Goal: Transaction & Acquisition: Purchase product/service

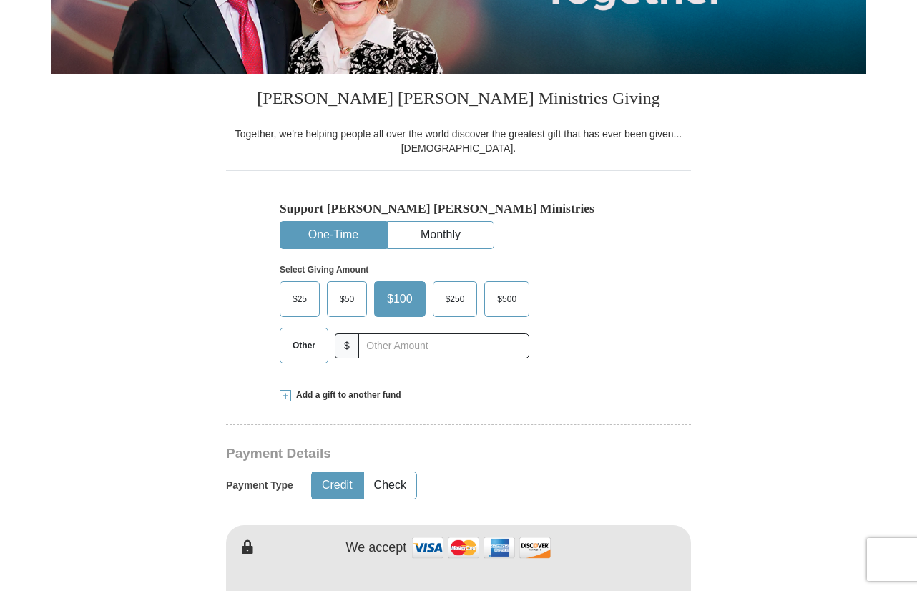
scroll to position [398, 0]
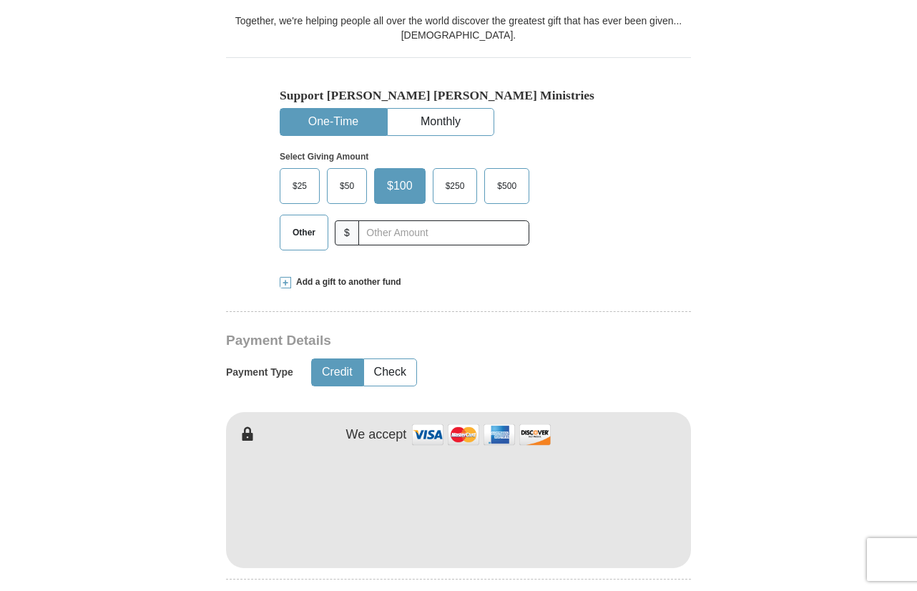
click at [294, 239] on span "Other" at bounding box center [303, 232] width 37 height 21
click at [0, 0] on input "Other" at bounding box center [0, 0] width 0 height 0
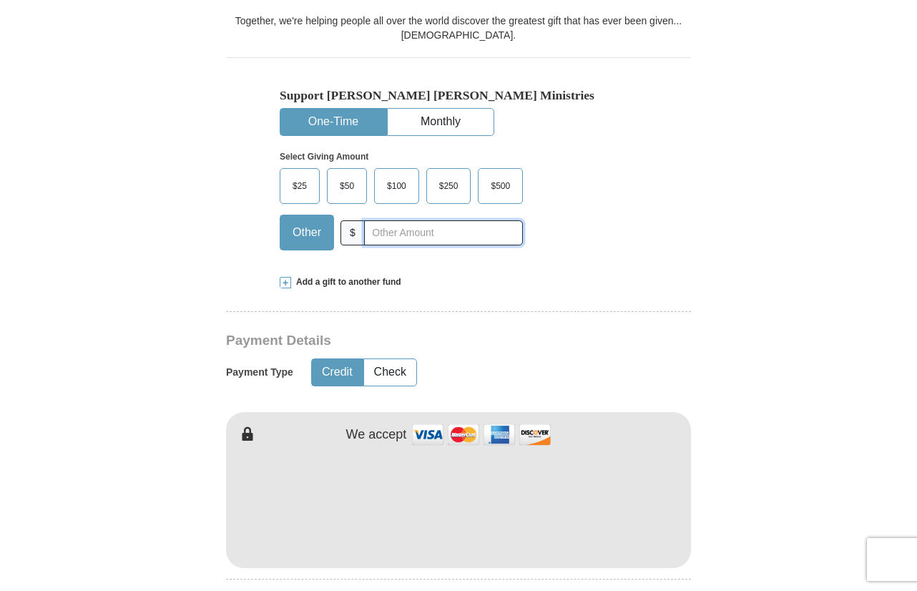
click at [394, 233] on input "text" at bounding box center [443, 232] width 159 height 25
drag, startPoint x: 396, startPoint y: 232, endPoint x: 388, endPoint y: 235, distance: 8.4
click at [388, 235] on input "15.56" at bounding box center [443, 232] width 159 height 25
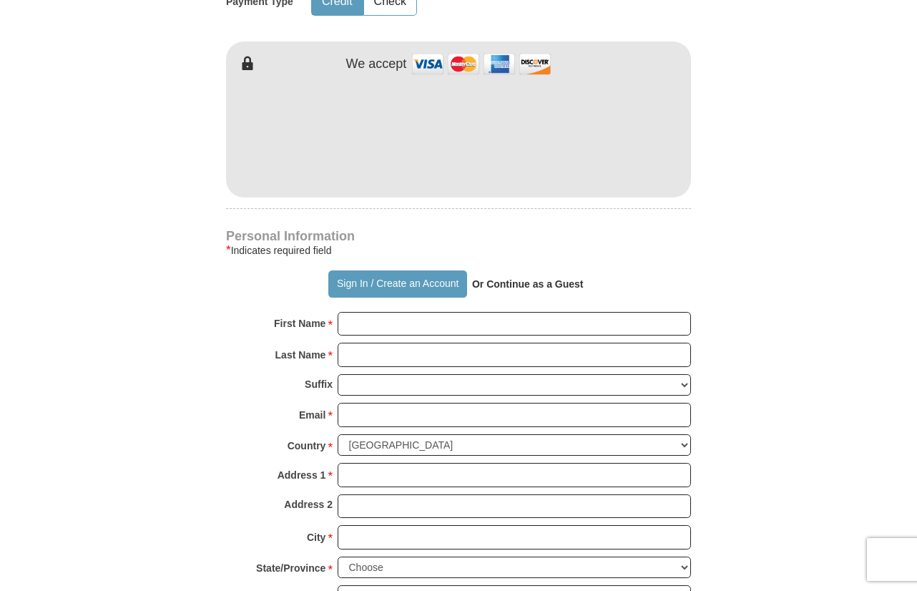
scroll to position [832, 0]
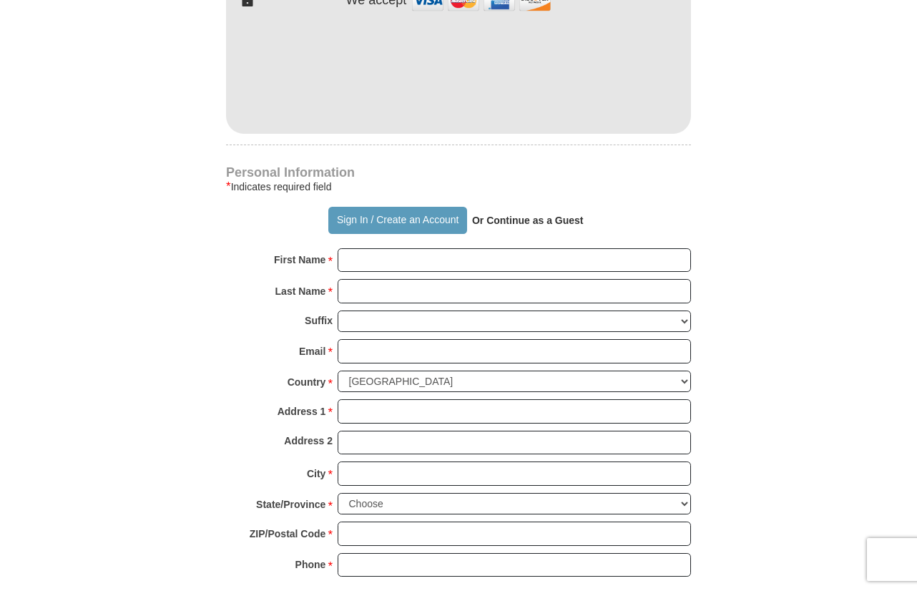
type input "15.75"
drag, startPoint x: 448, startPoint y: 271, endPoint x: 381, endPoint y: 266, distance: 66.7
click at [381, 266] on input "First Name *" at bounding box center [513, 260] width 353 height 24
type input "[PERSON_NAME]"
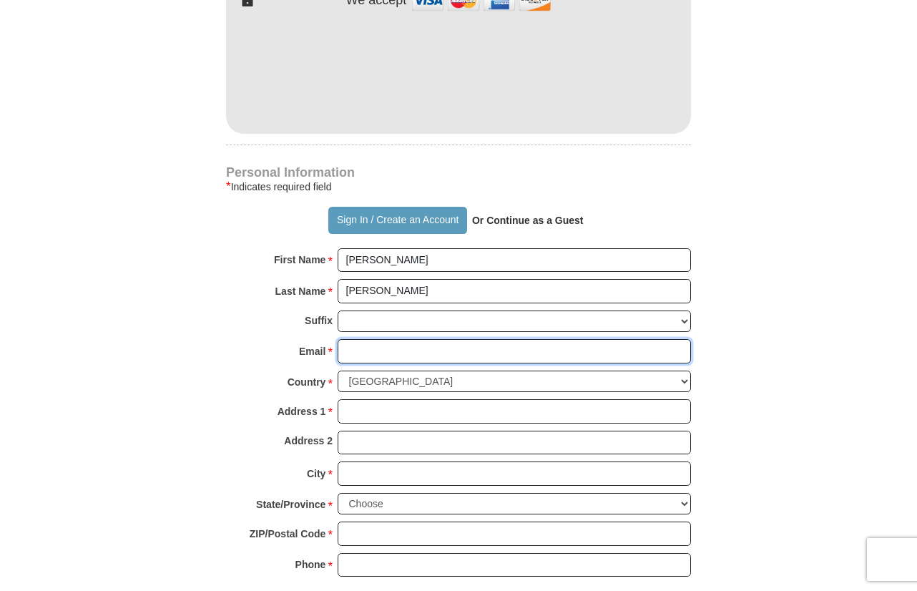
type input "[EMAIL_ADDRESS][DOMAIN_NAME]"
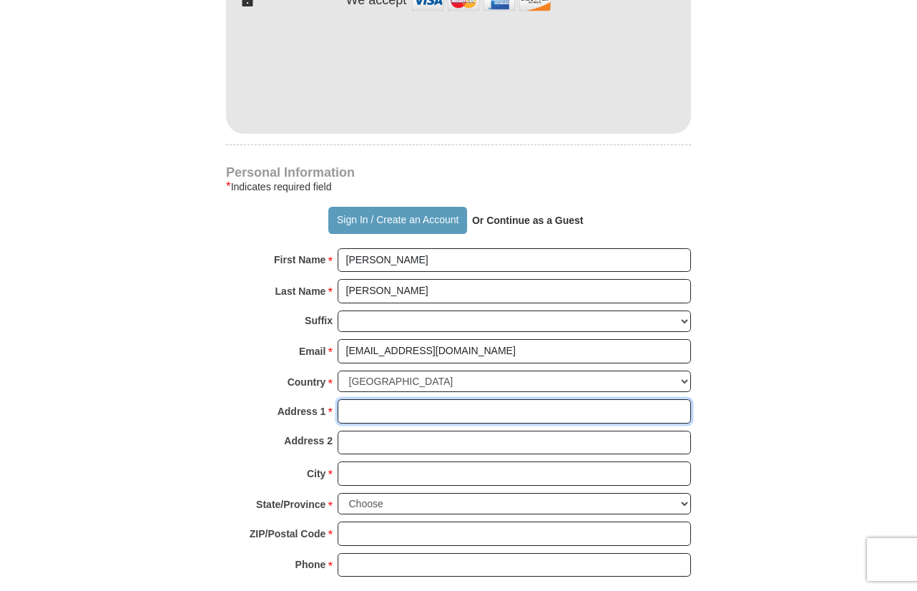
type input "[STREET_ADDRESS]"
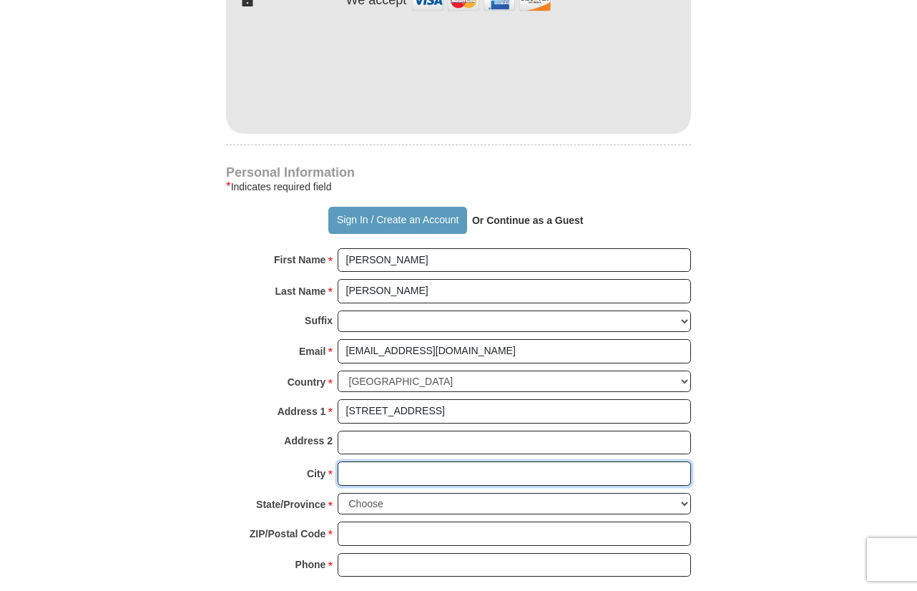
type input "Austin"
select select "[GEOGRAPHIC_DATA]"
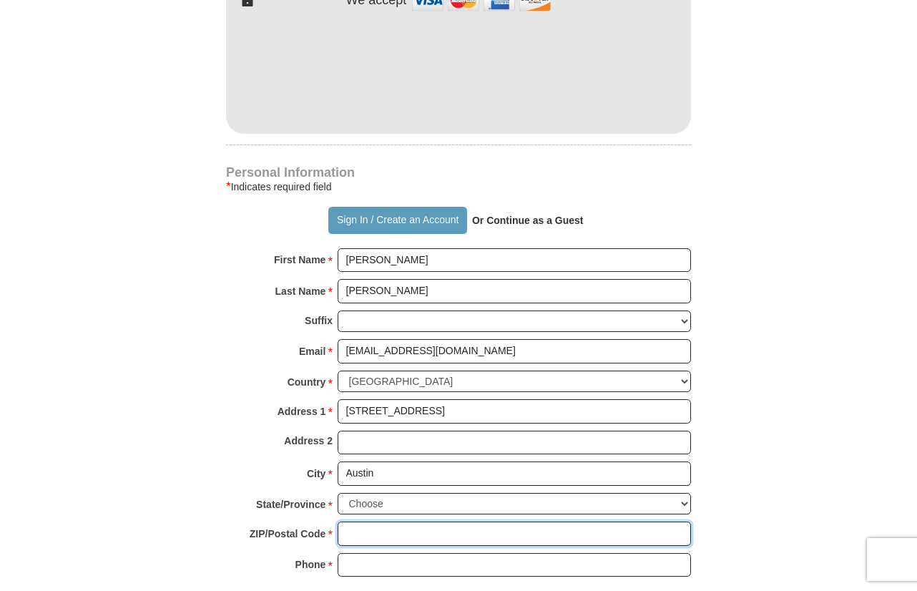
type input "78753"
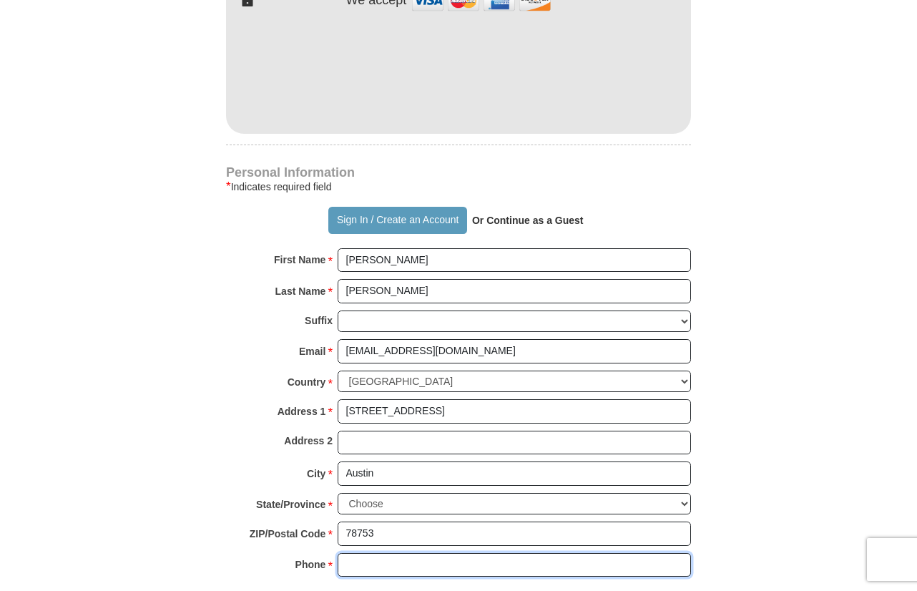
type input "5124609623"
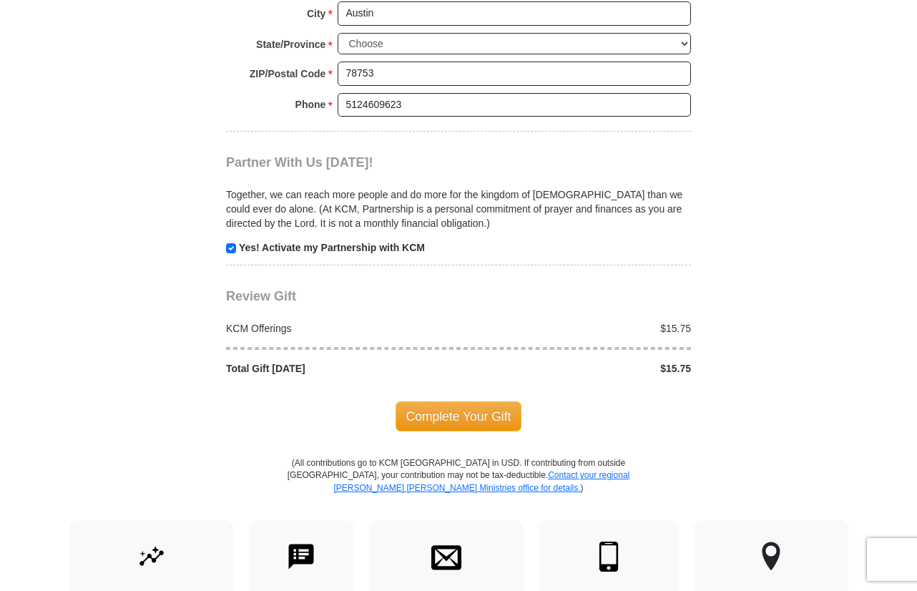
scroll to position [1381, 0]
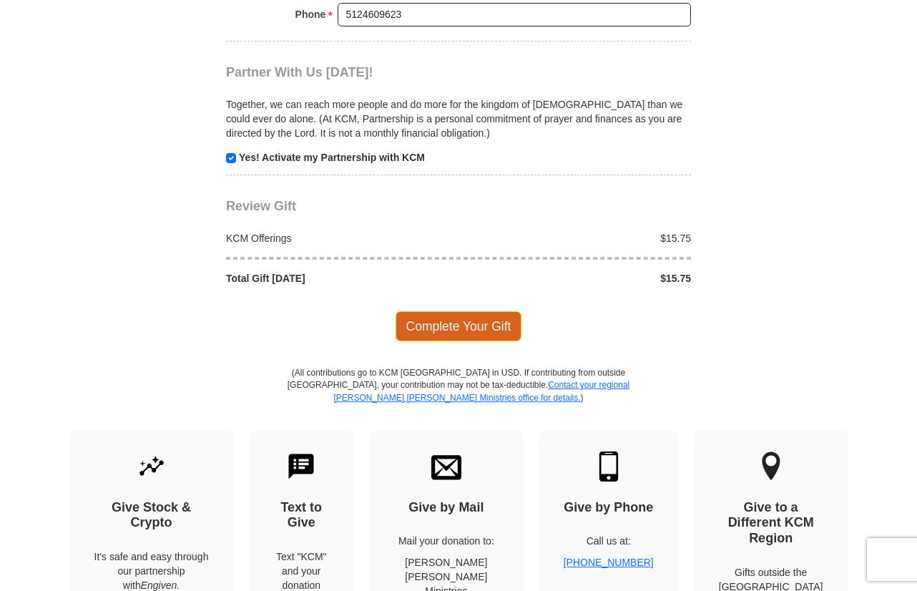
click at [439, 329] on span "Complete Your Gift" at bounding box center [458, 326] width 127 height 30
